Goal: Book appointment/travel/reservation

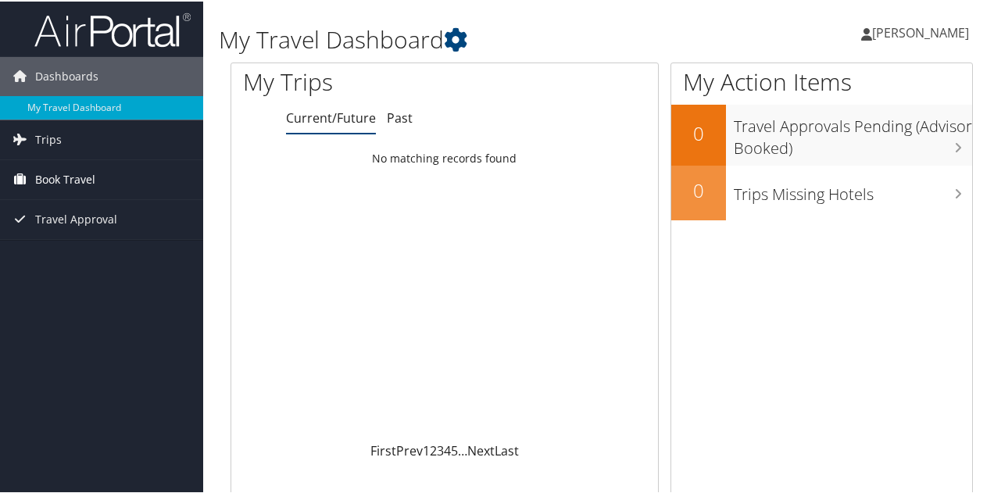
click at [39, 170] on span "Book Travel" at bounding box center [65, 178] width 60 height 39
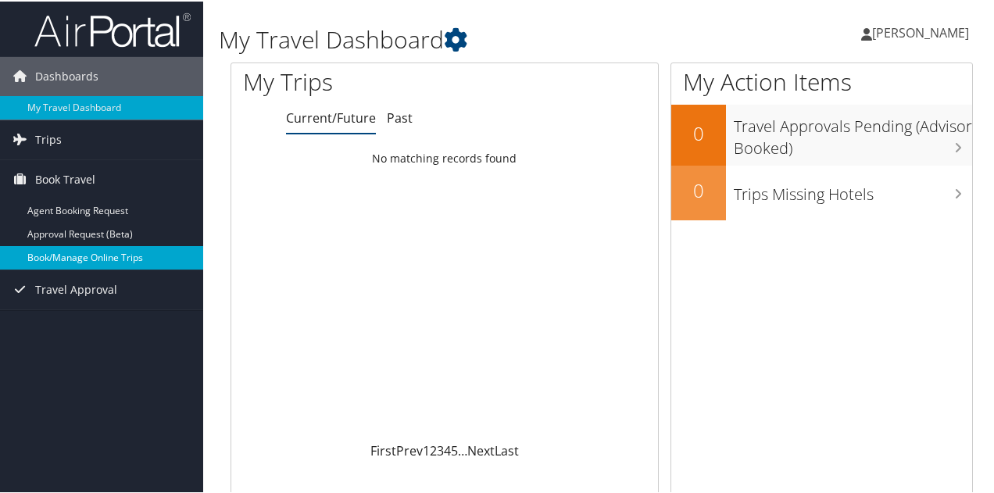
click at [45, 256] on link "Book/Manage Online Trips" at bounding box center [101, 256] width 203 height 23
